Goal: Find specific page/section: Find specific page/section

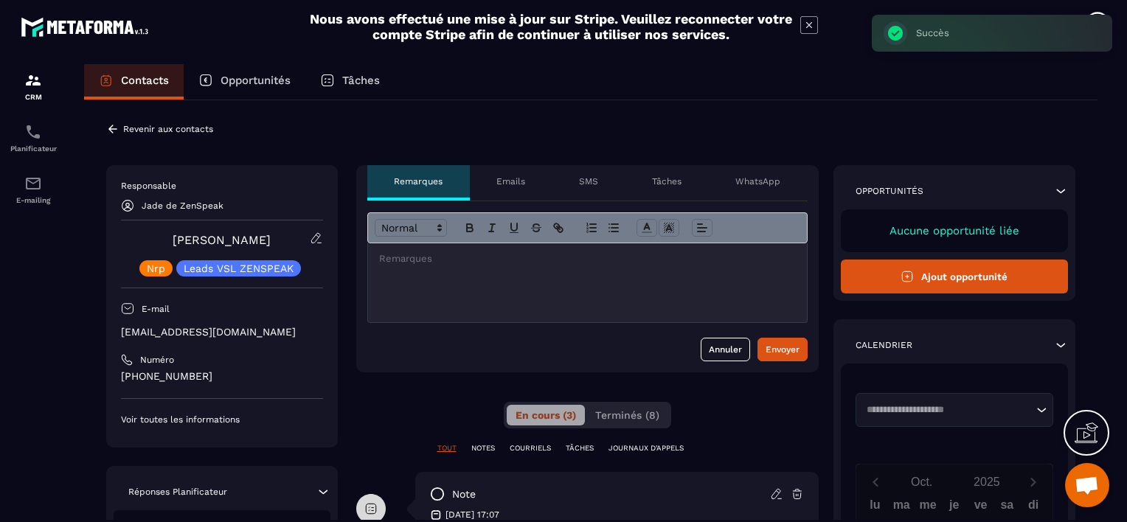
click at [111, 124] on icon at bounding box center [112, 128] width 13 height 13
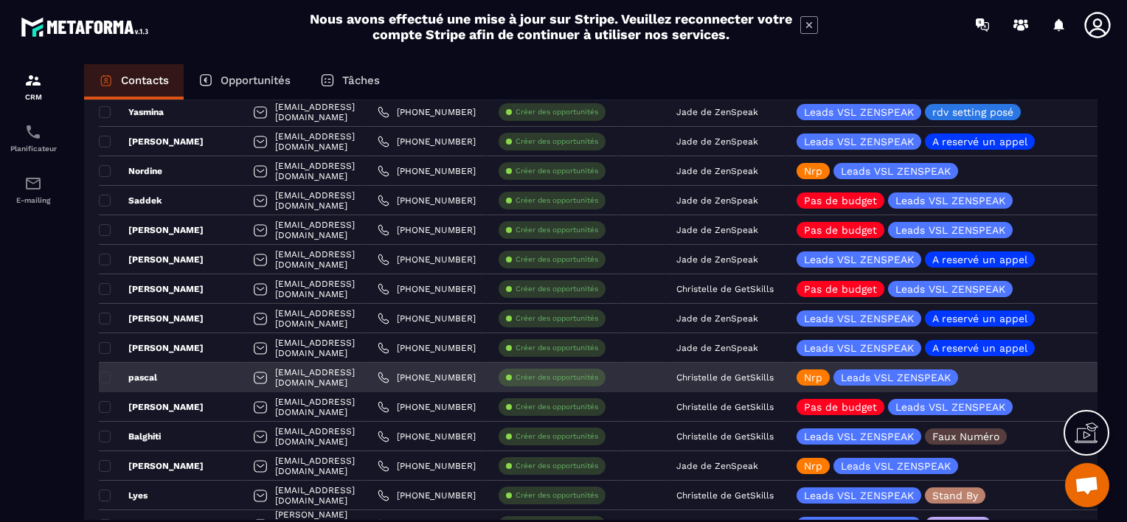
scroll to position [295, 0]
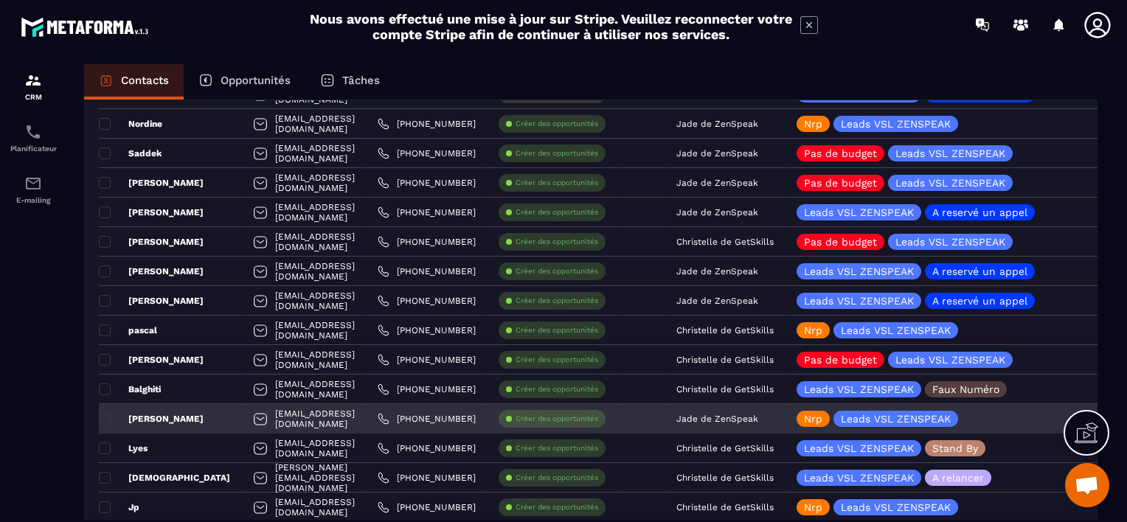
click at [758, 417] on p "Jade de ZenSpeak" at bounding box center [717, 419] width 82 height 10
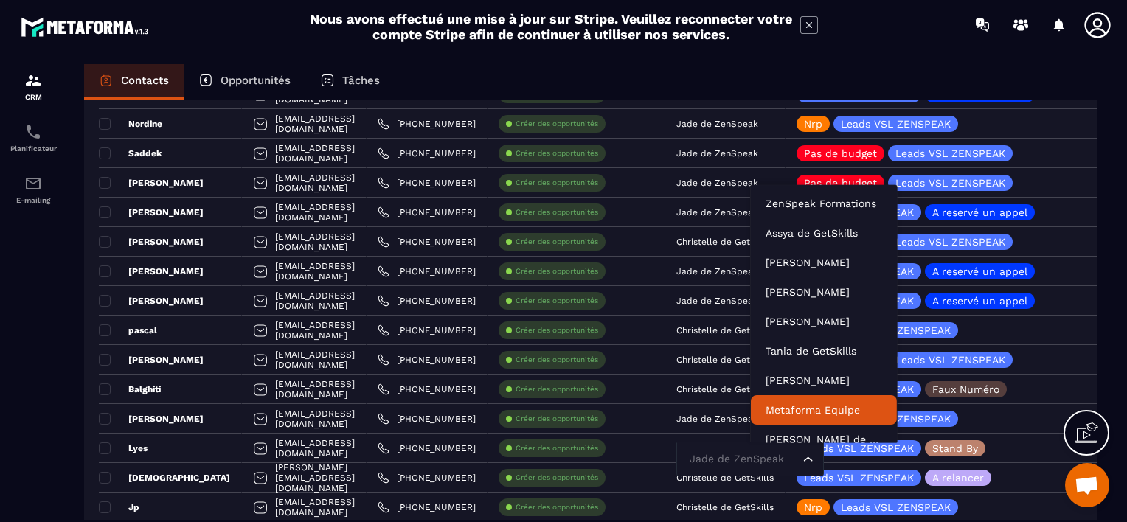
scroll to position [11, 0]
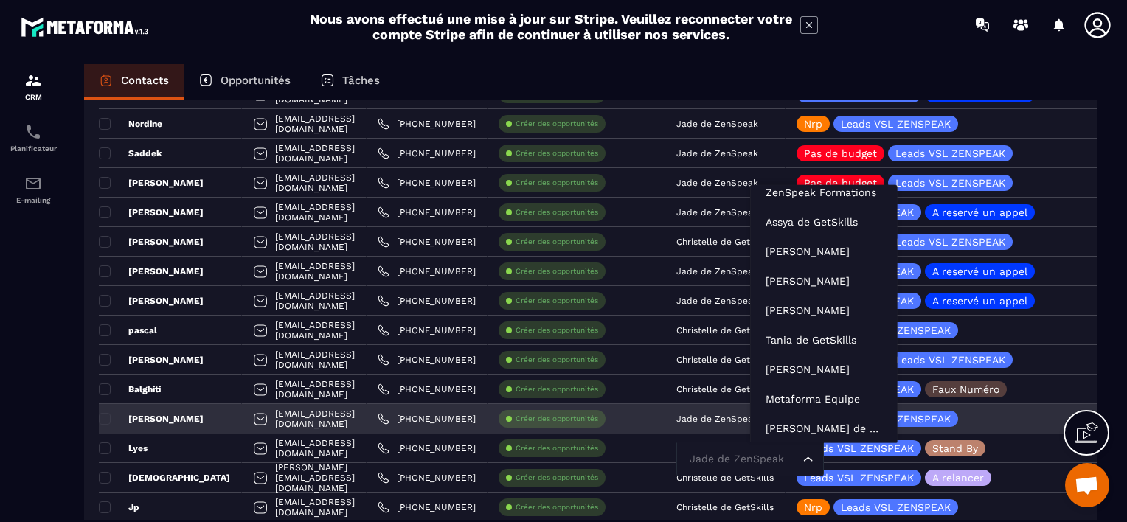
click at [790, 459] on input "Search for option" at bounding box center [743, 459] width 114 height 16
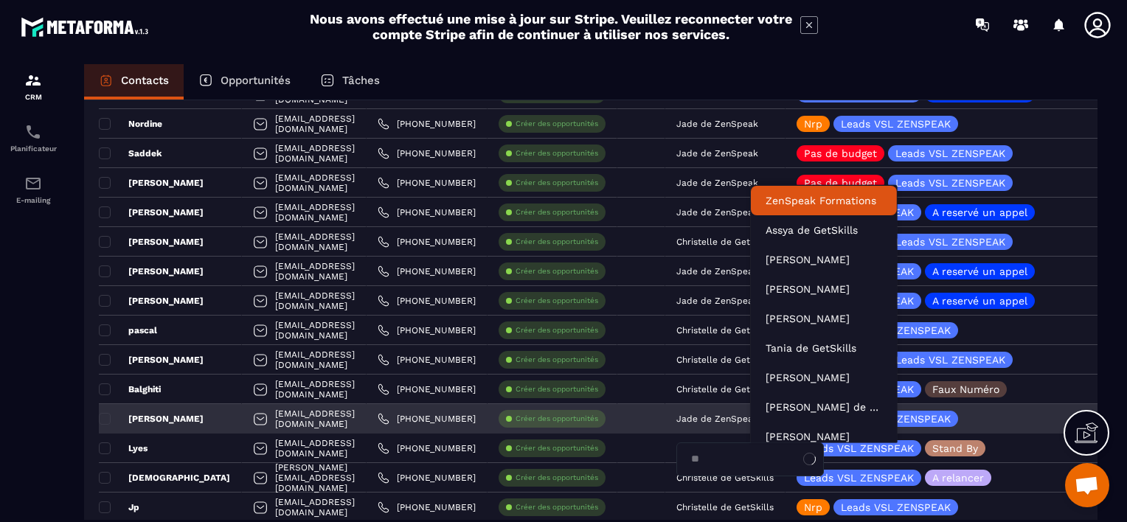
type input "***"
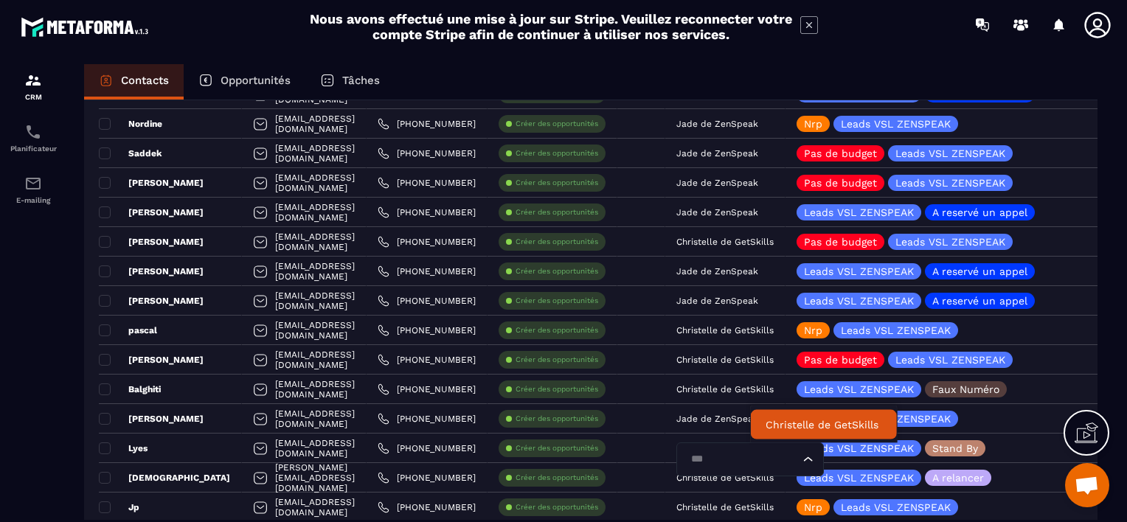
click at [785, 431] on p "Christelle de GetSkills" at bounding box center [823, 424] width 117 height 15
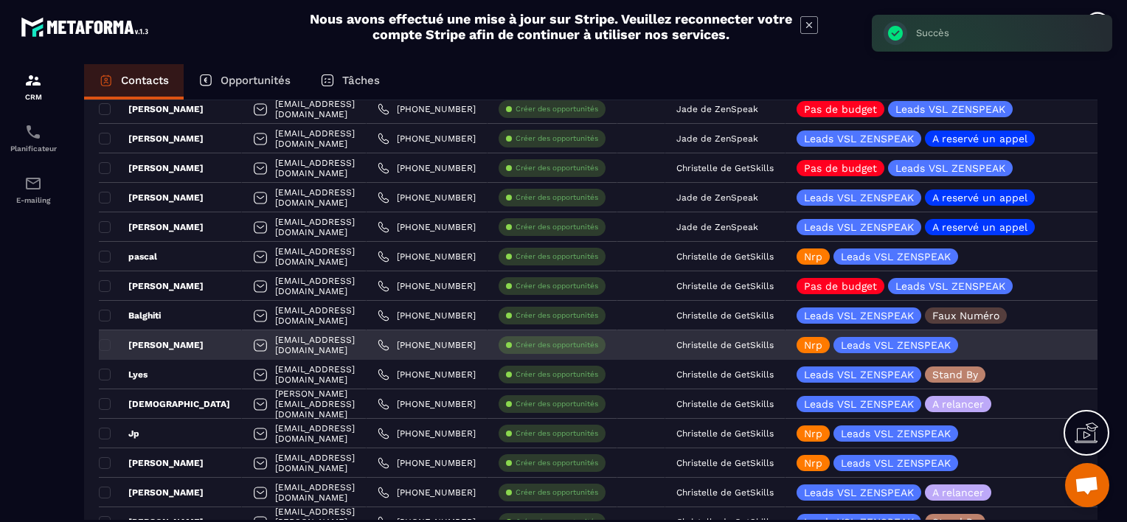
scroll to position [442, 0]
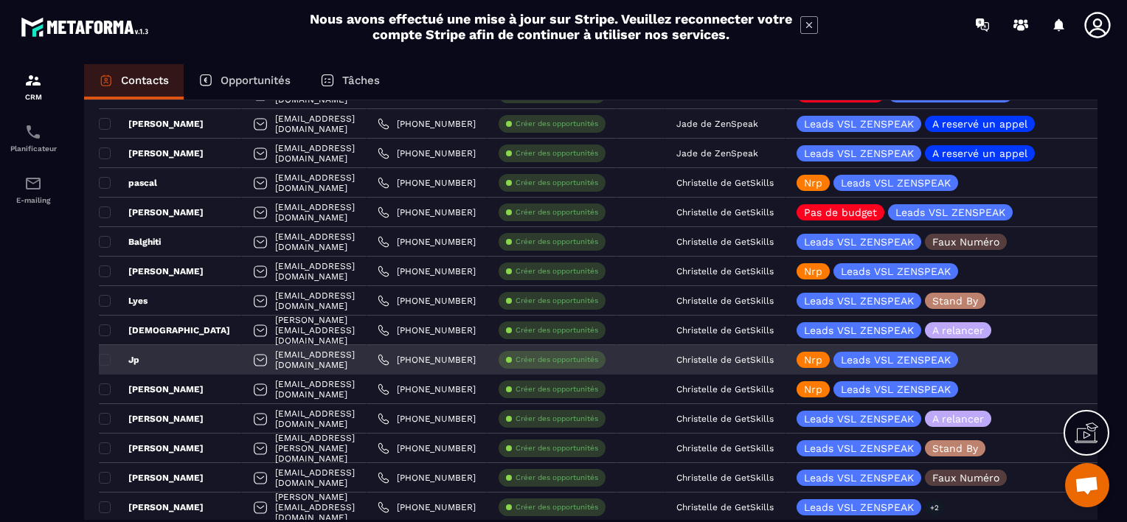
click at [217, 362] on div "Jp" at bounding box center [170, 359] width 143 height 29
